Goal: Transaction & Acquisition: Purchase product/service

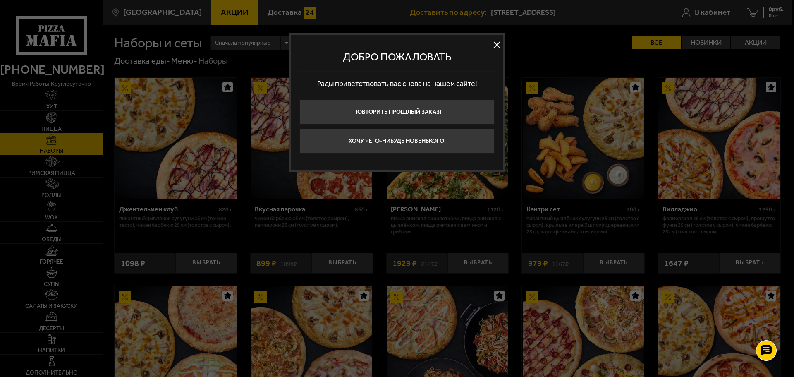
drag, startPoint x: 499, startPoint y: 46, endPoint x: 472, endPoint y: 53, distance: 27.8
click at [499, 46] on button at bounding box center [497, 45] width 12 height 12
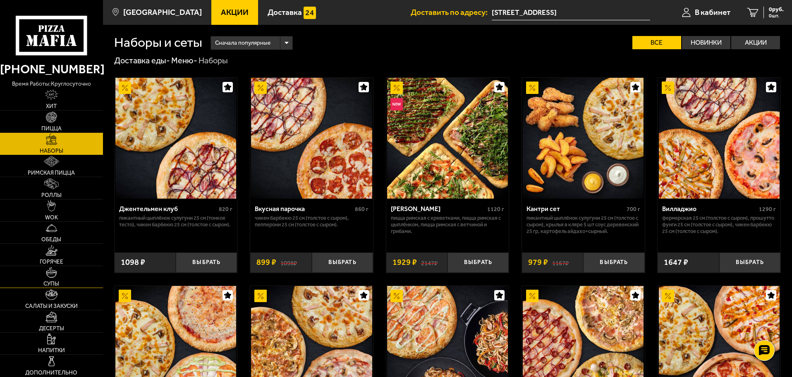
click at [55, 272] on img at bounding box center [51, 272] width 11 height 11
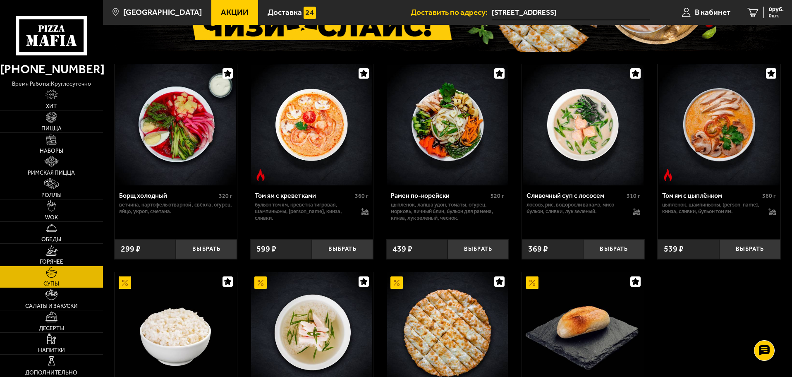
scroll to position [124, 0]
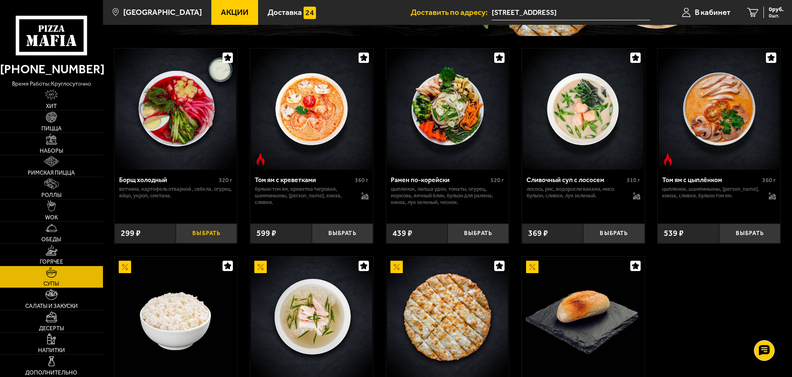
click at [208, 233] on button "Выбрать" at bounding box center [206, 233] width 61 height 20
click at [191, 231] on button "−" at bounding box center [186, 233] width 20 height 20
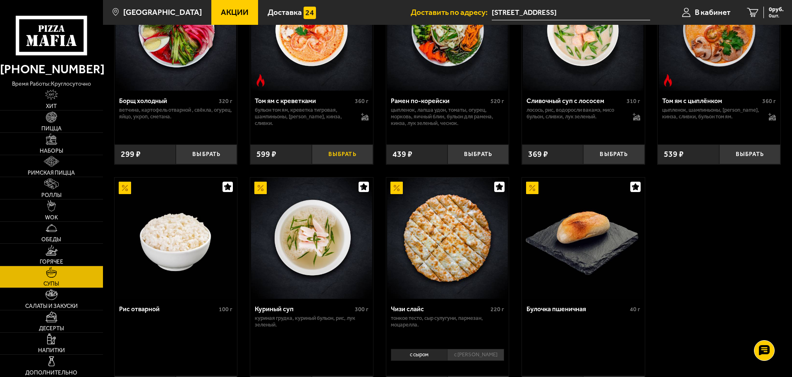
scroll to position [207, 0]
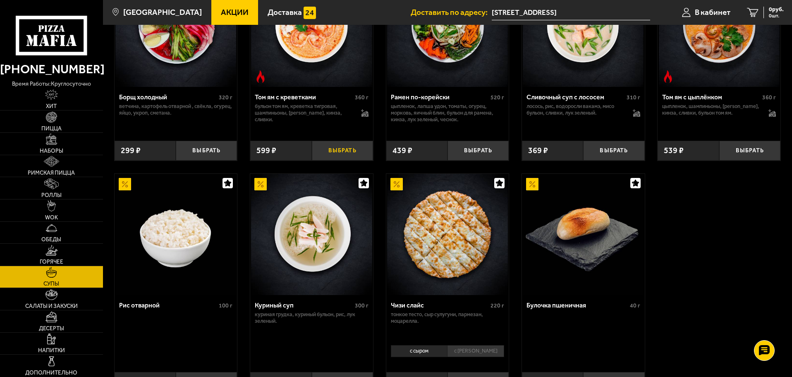
click at [349, 152] on button "Выбрать" at bounding box center [342, 151] width 61 height 20
click at [59, 213] on link "WOK" at bounding box center [51, 210] width 103 height 22
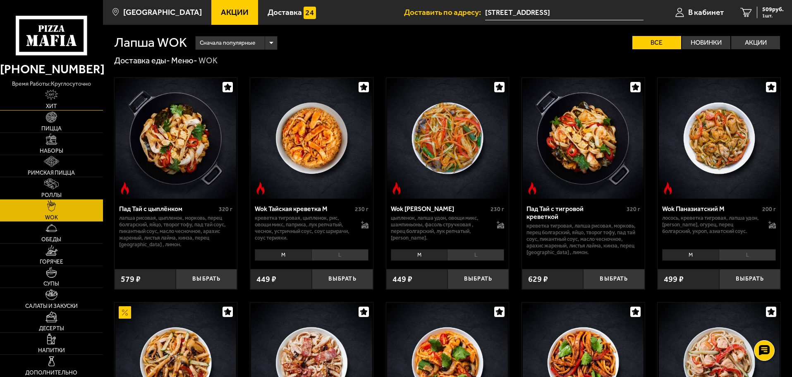
click at [47, 98] on img at bounding box center [51, 94] width 13 height 11
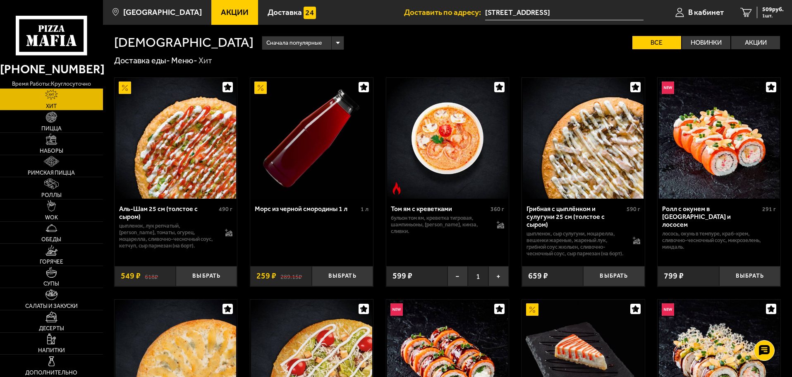
click at [221, 11] on span "Акции" at bounding box center [235, 12] width 28 height 8
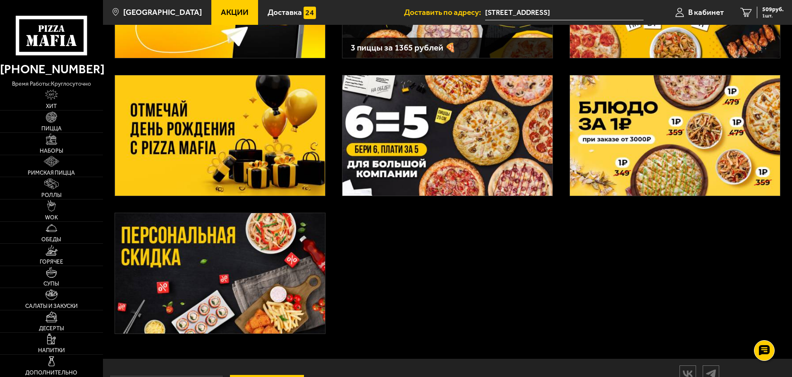
scroll to position [53, 0]
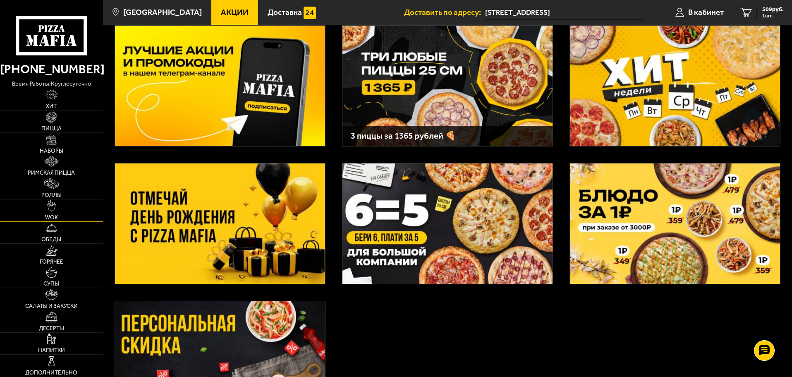
click at [56, 215] on span "WOK" at bounding box center [51, 218] width 13 height 6
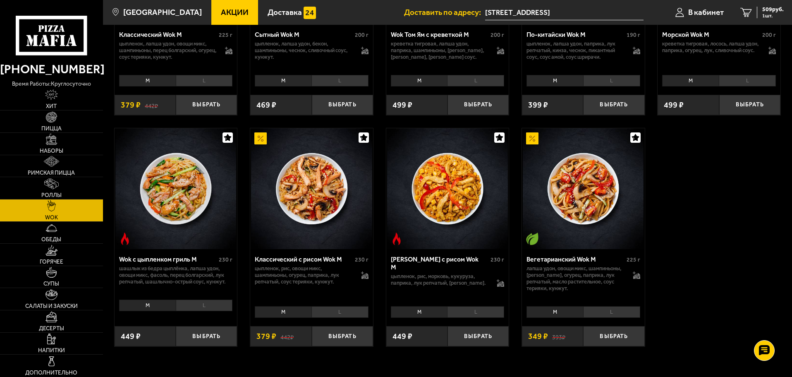
scroll to position [414, 0]
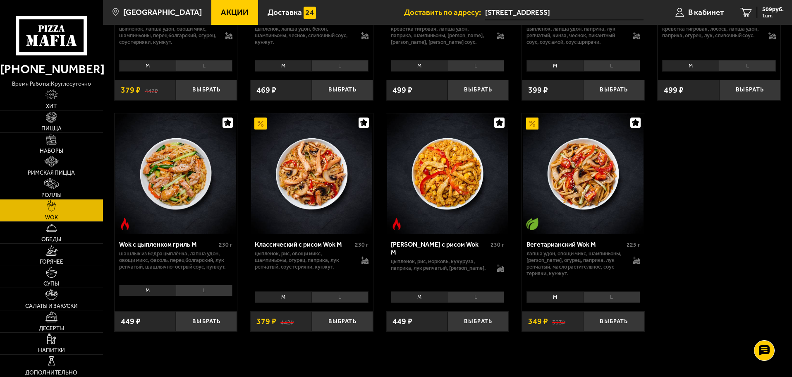
click at [64, 259] on link "Горячее" at bounding box center [51, 255] width 103 height 22
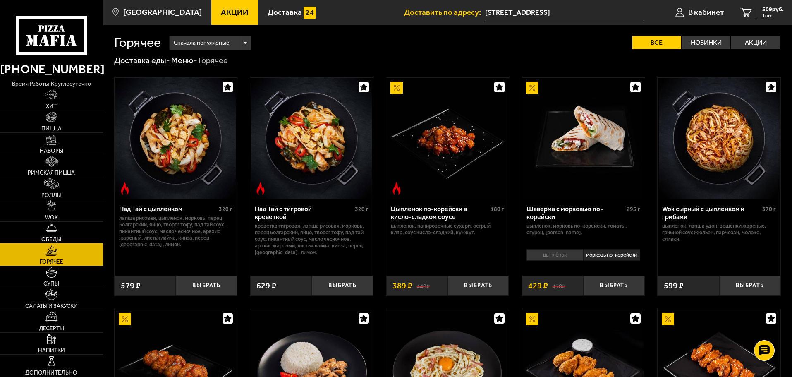
click at [64, 234] on link "Обеды" at bounding box center [51, 233] width 103 height 22
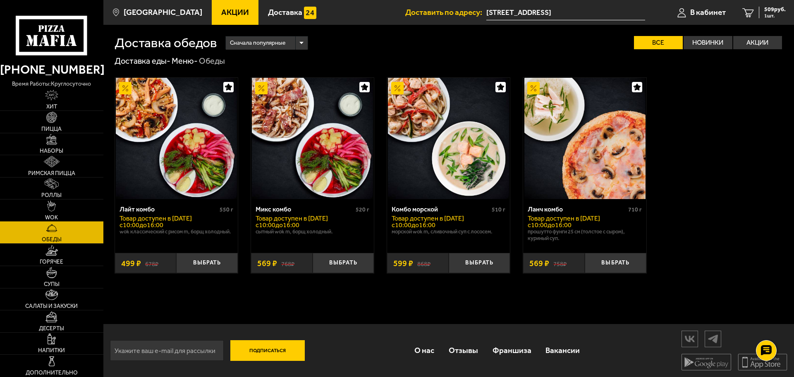
click at [62, 209] on link "WOK" at bounding box center [51, 210] width 103 height 22
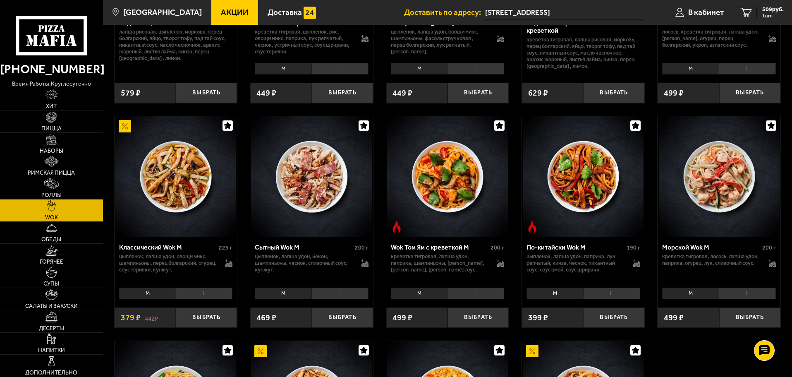
scroll to position [207, 0]
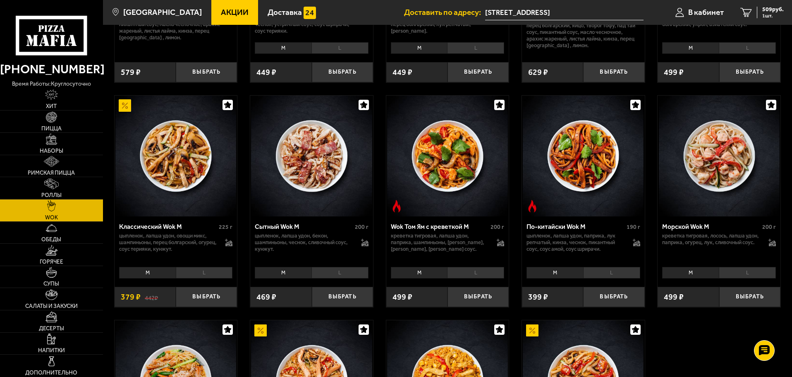
click at [200, 271] on li "L" at bounding box center [204, 273] width 57 height 12
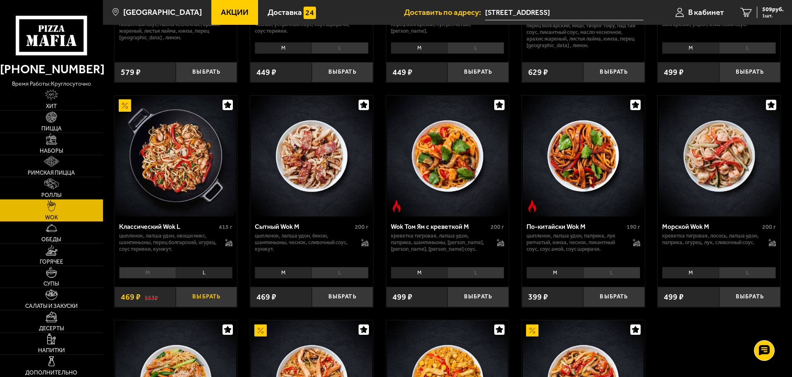
click at [200, 297] on button "Выбрать" at bounding box center [206, 297] width 61 height 20
